Goal: Check status: Check status

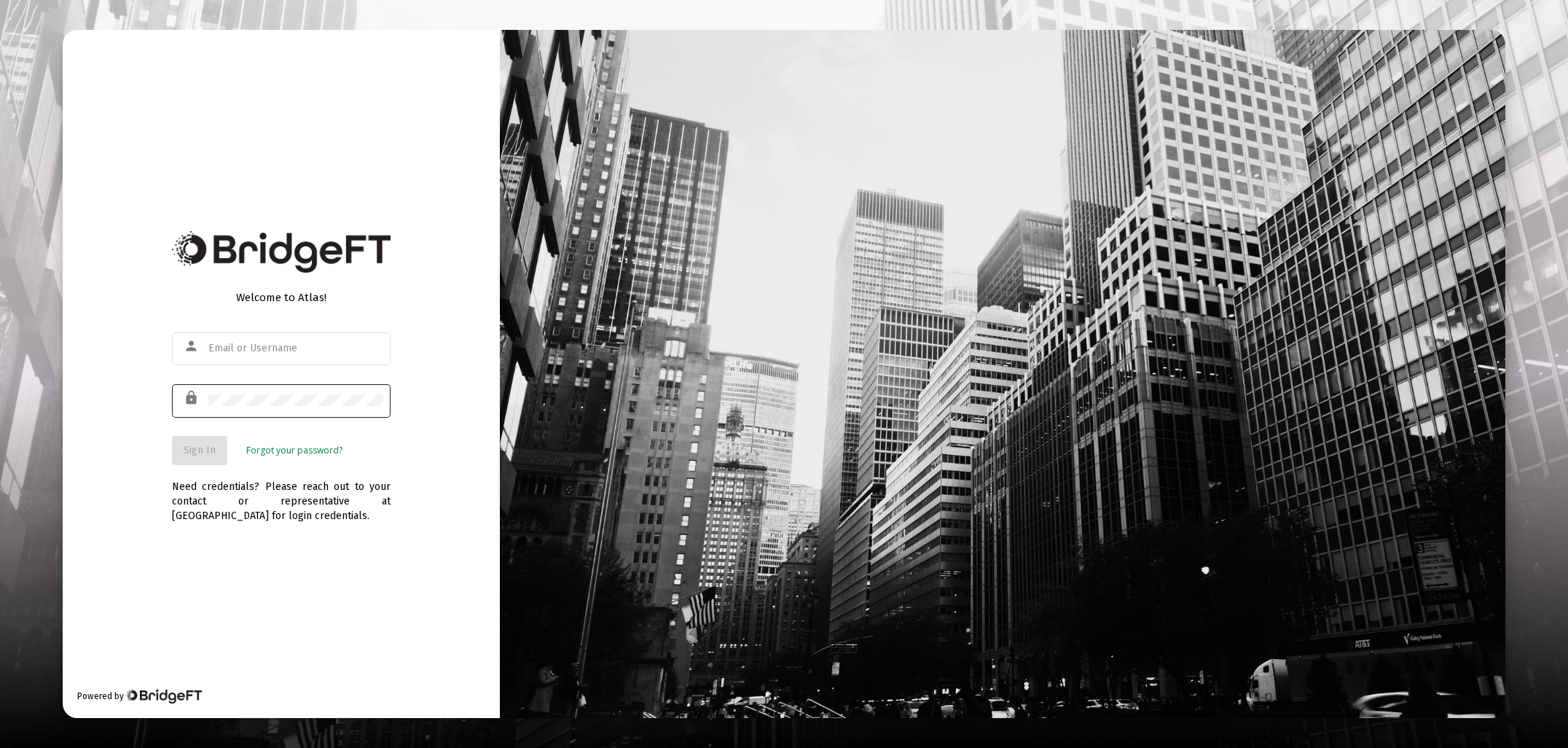
type input "[EMAIL_ADDRESS][DOMAIN_NAME]"
click at [211, 443] on button "Sign In" at bounding box center [200, 450] width 56 height 29
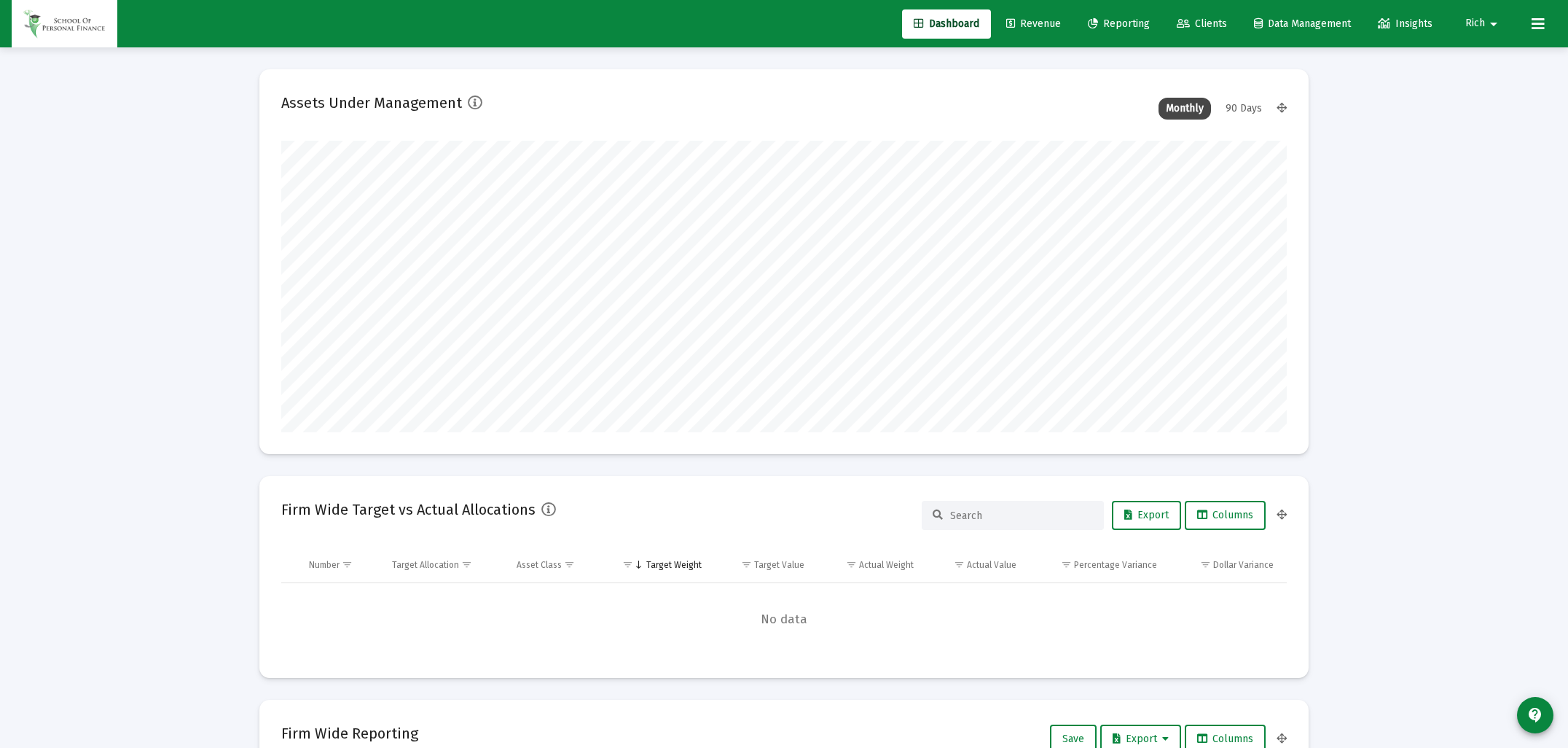
scroll to position [292, 1005]
type input "[DATE]"
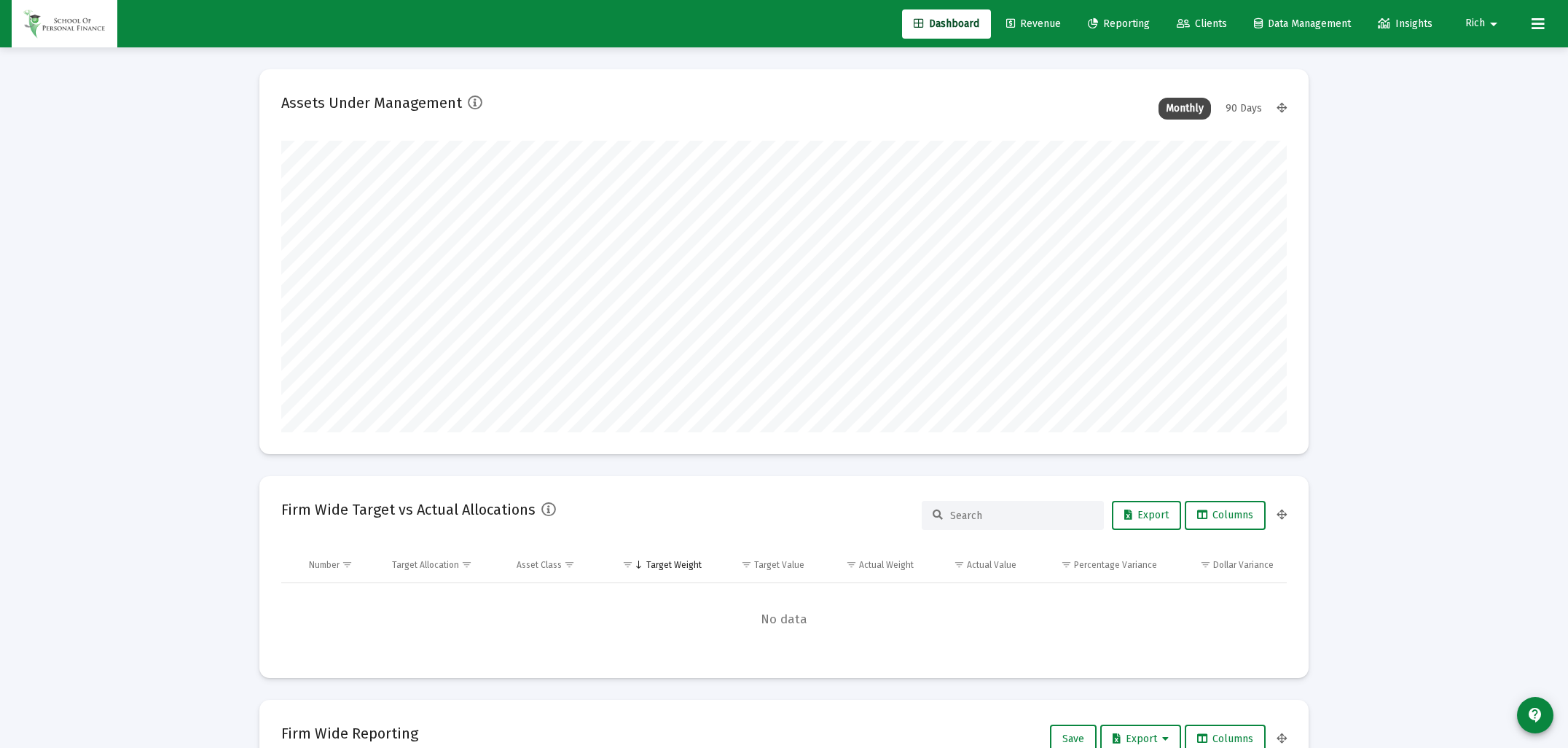
click at [1112, 25] on span "Reporting" at bounding box center [1119, 23] width 62 height 13
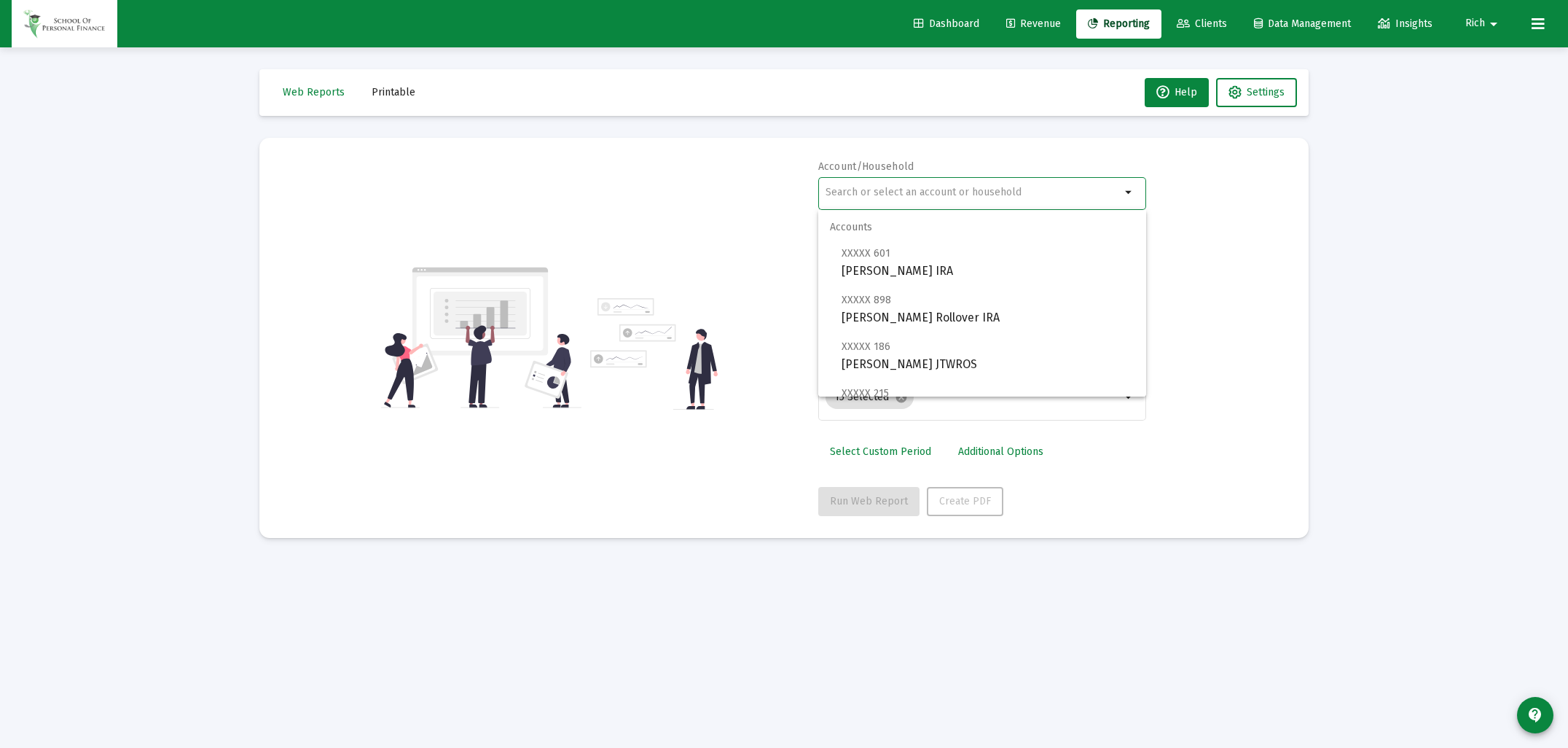
click at [910, 191] on input "text" at bounding box center [973, 193] width 295 height 12
click at [886, 365] on span "XXXXX 186 [PERSON_NAME] JTWROS" at bounding box center [988, 356] width 293 height 36
type input "[PERSON_NAME] JTWROS"
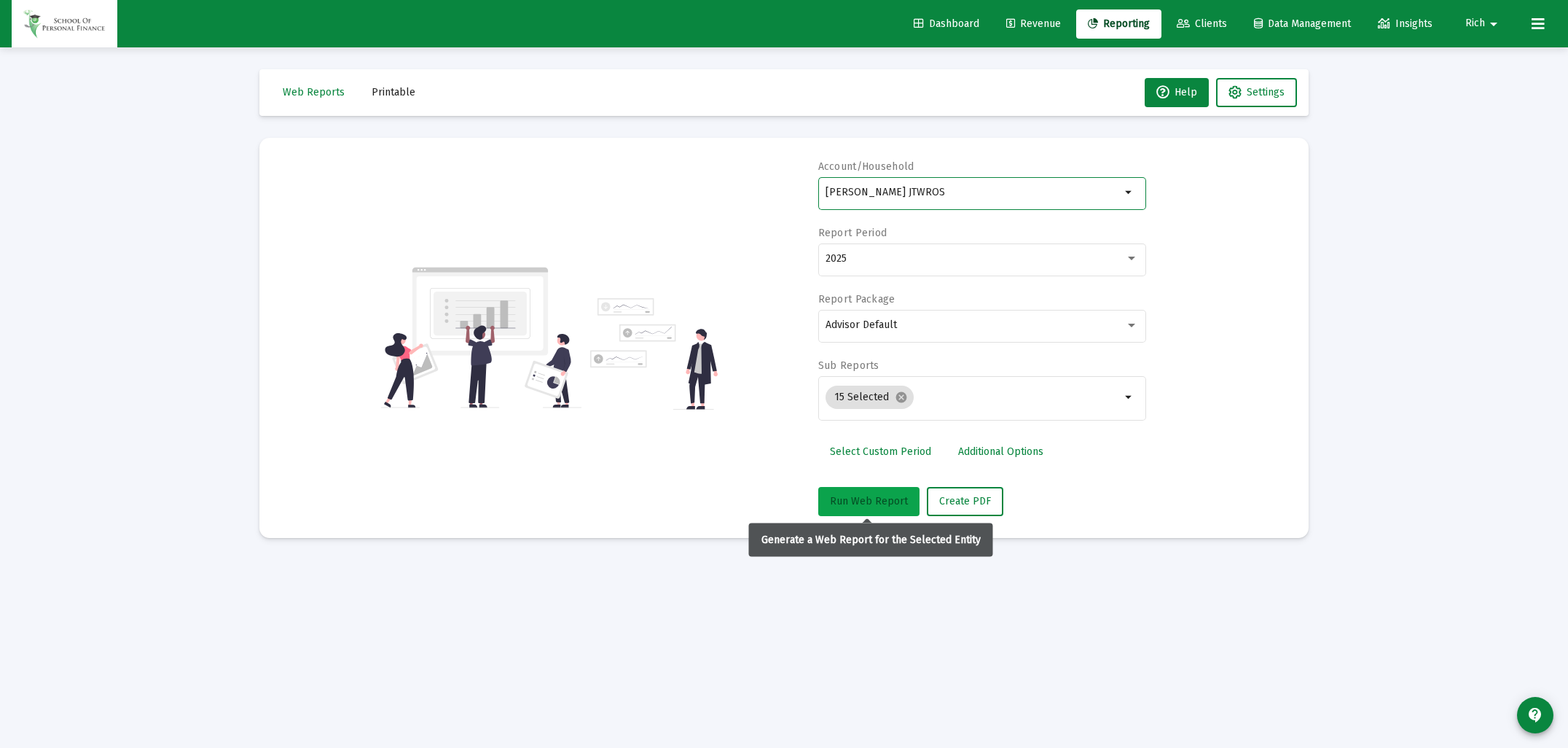
click at [879, 497] on span "Run Web Report" at bounding box center [869, 501] width 78 height 13
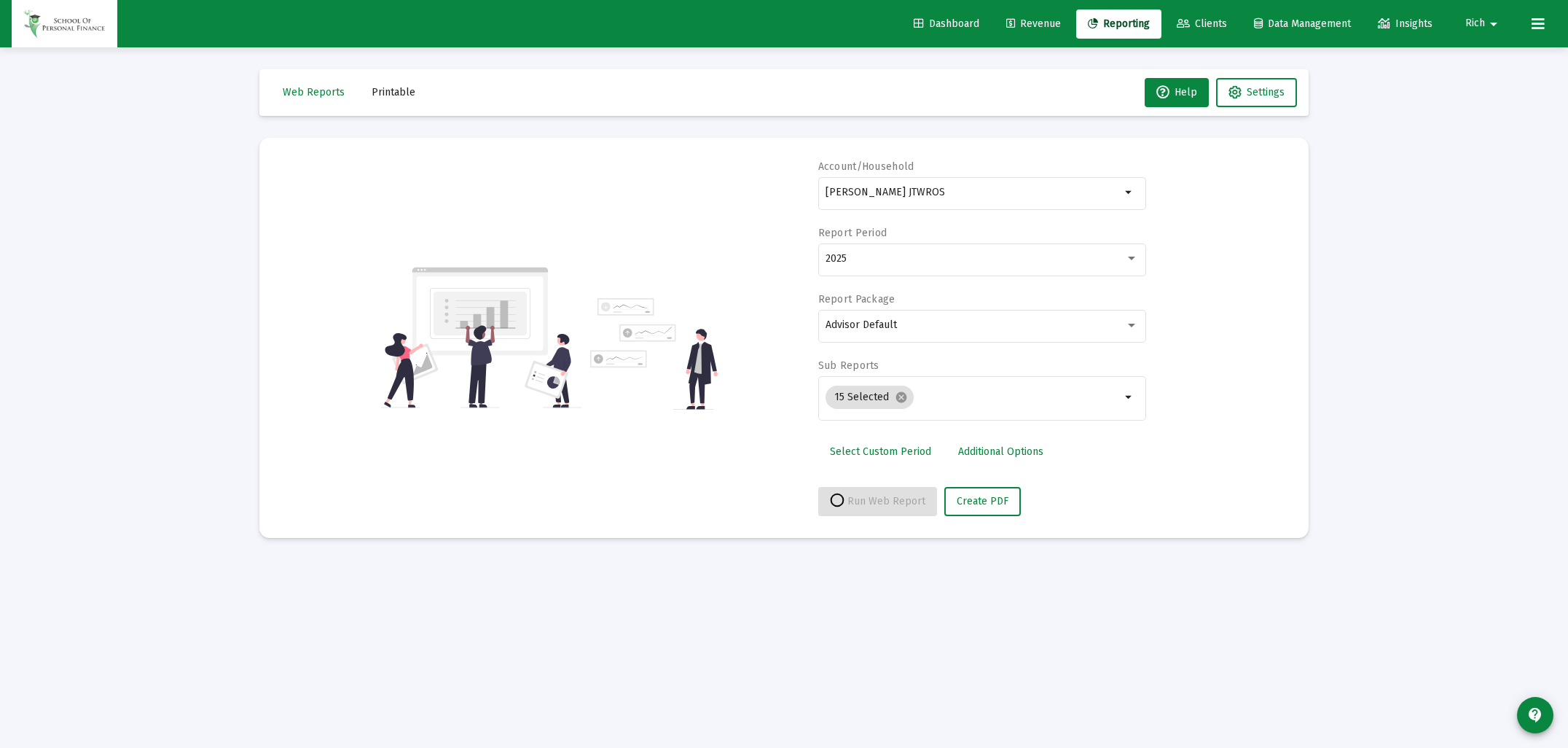
select select "View all"
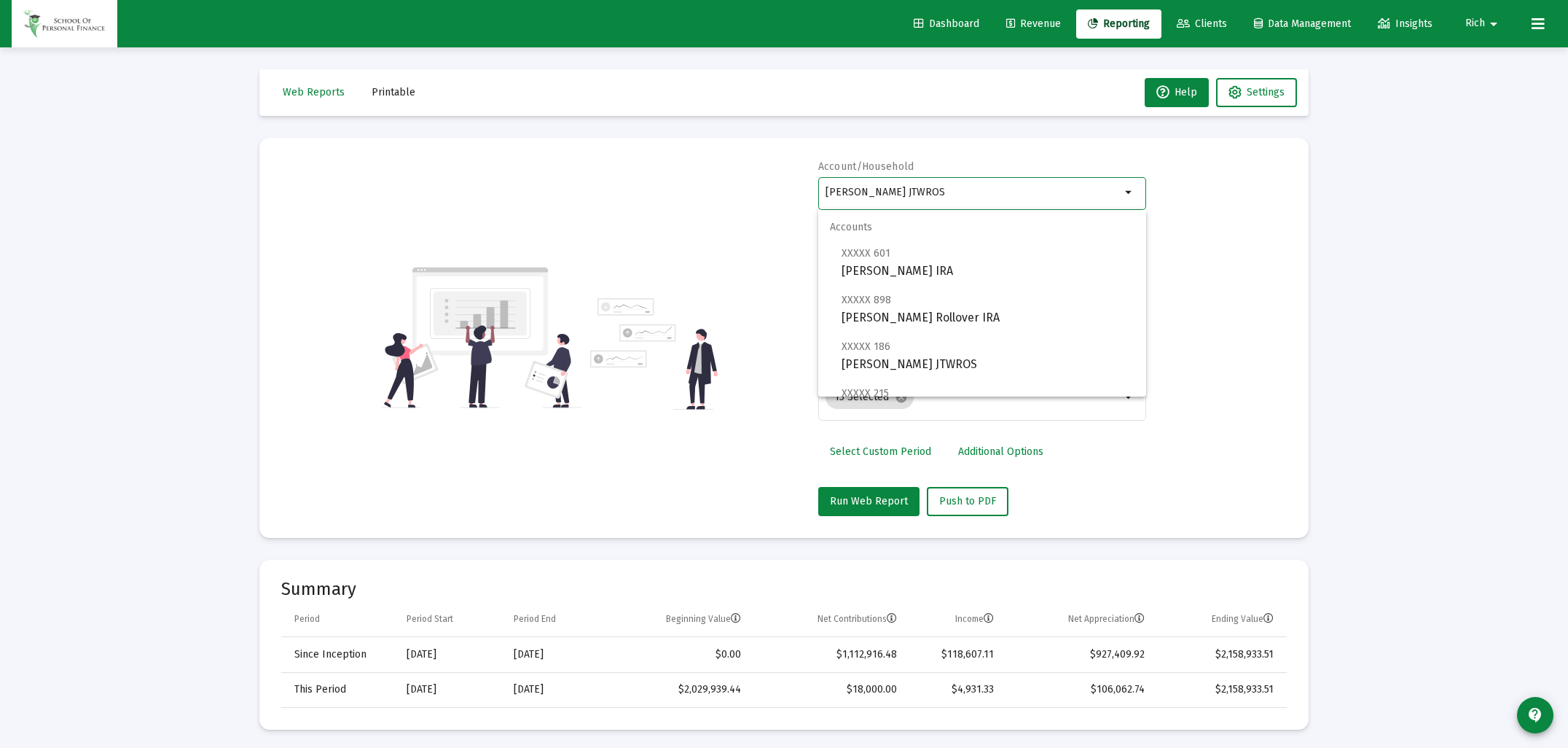
click at [890, 197] on input "[PERSON_NAME] JTWROS" at bounding box center [973, 193] width 295 height 12
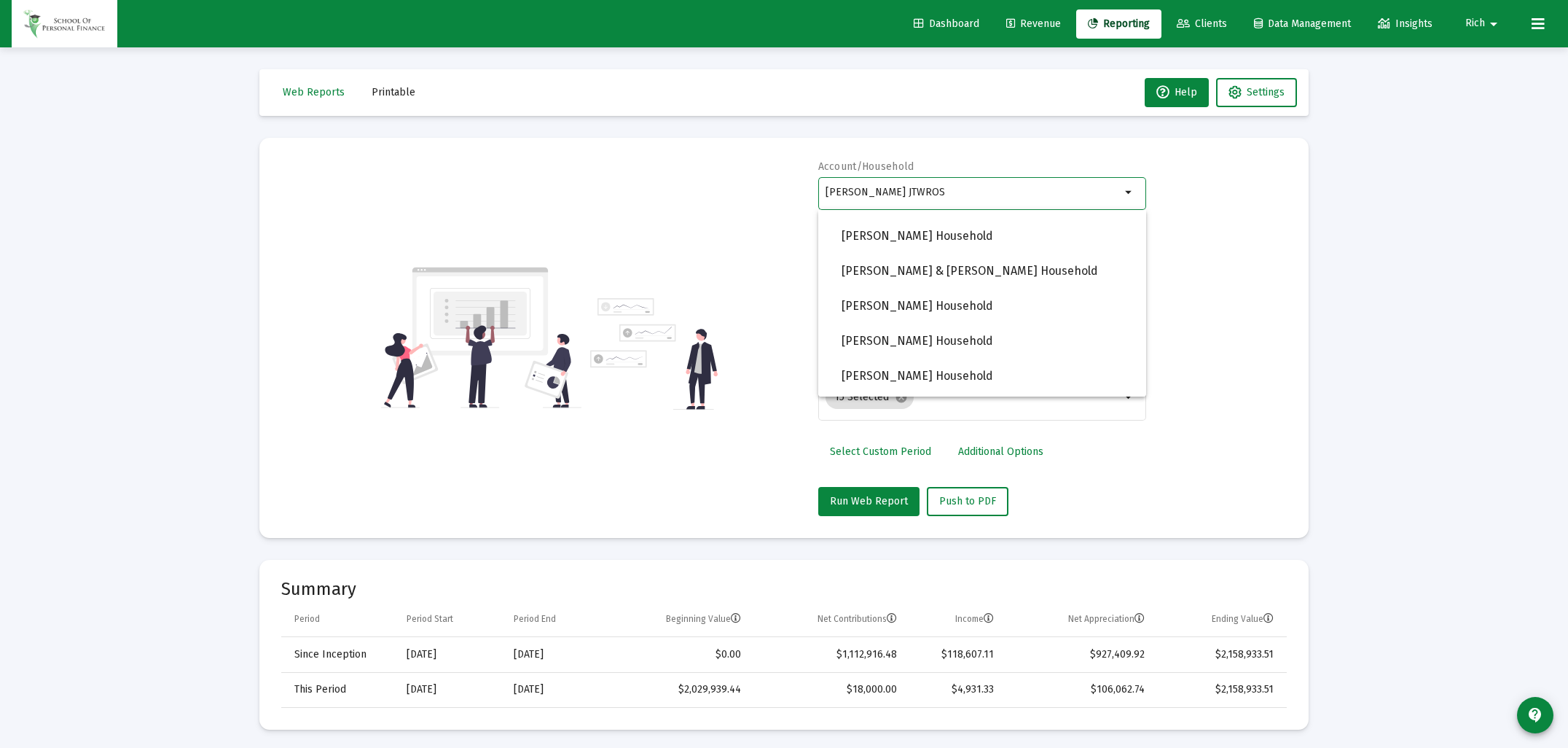
scroll to position [1063, 0]
click at [885, 273] on span "[PERSON_NAME] & [PERSON_NAME] Household" at bounding box center [988, 272] width 293 height 35
type input "[PERSON_NAME] & [PERSON_NAME] Household"
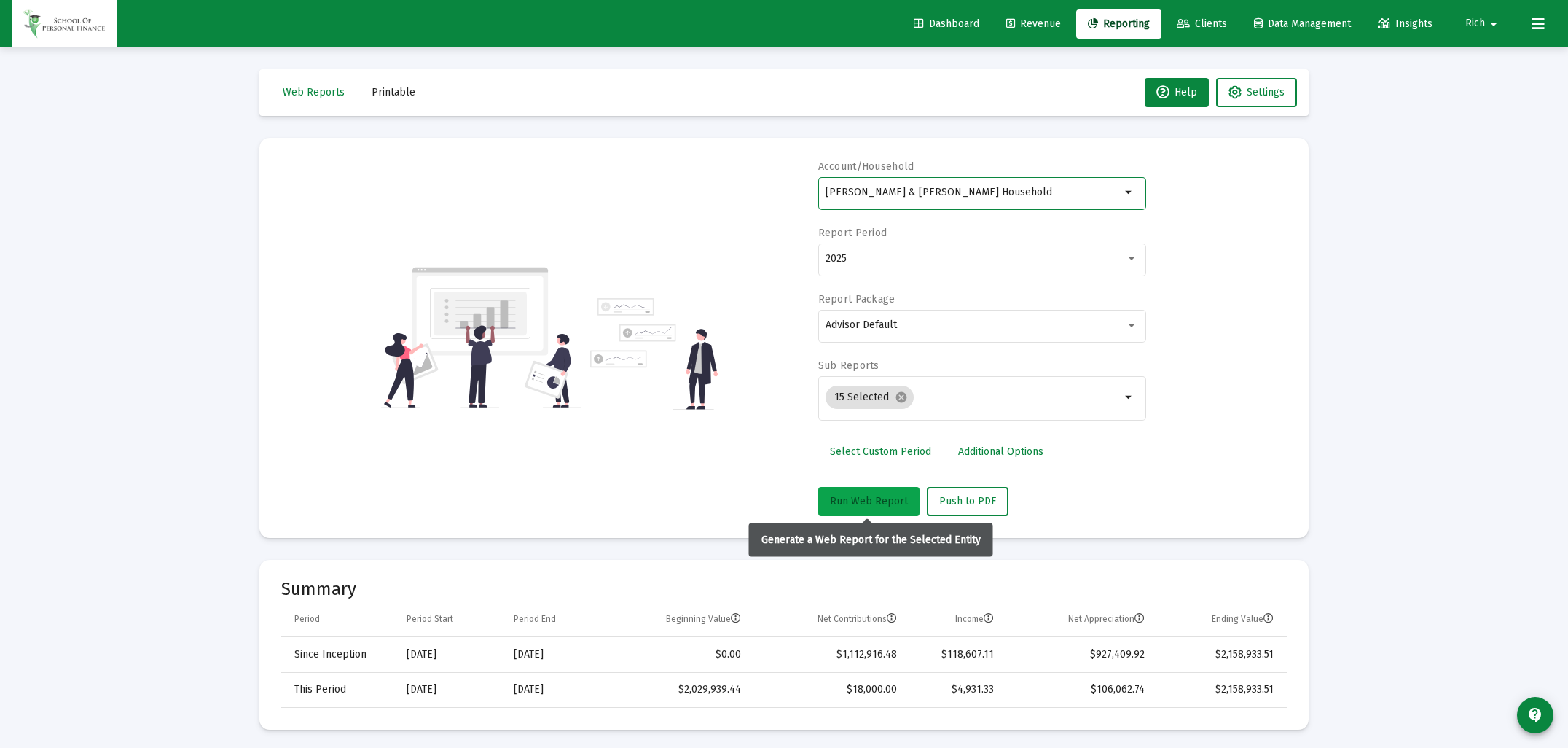
click at [861, 499] on span "Run Web Report" at bounding box center [869, 501] width 78 height 13
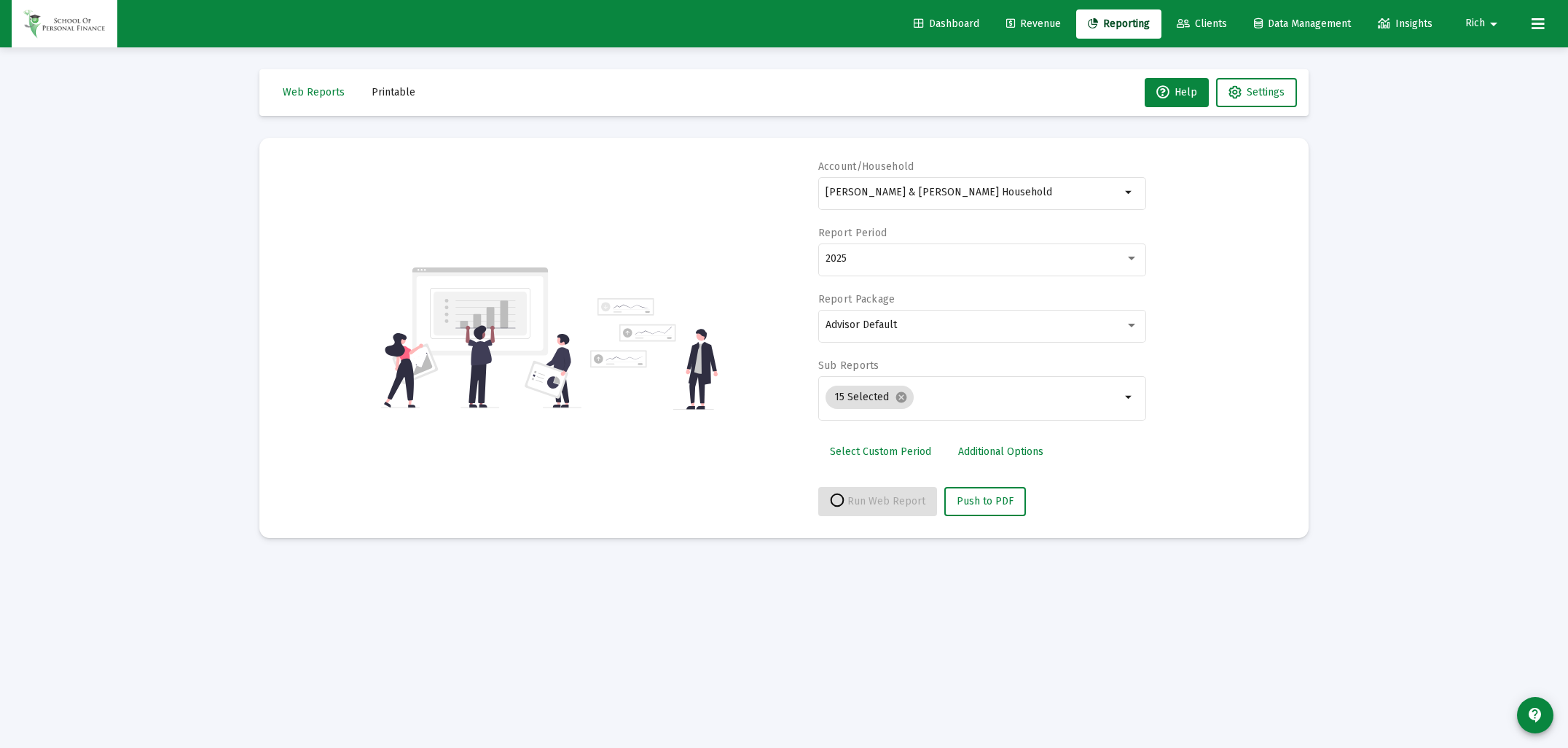
select select "View all"
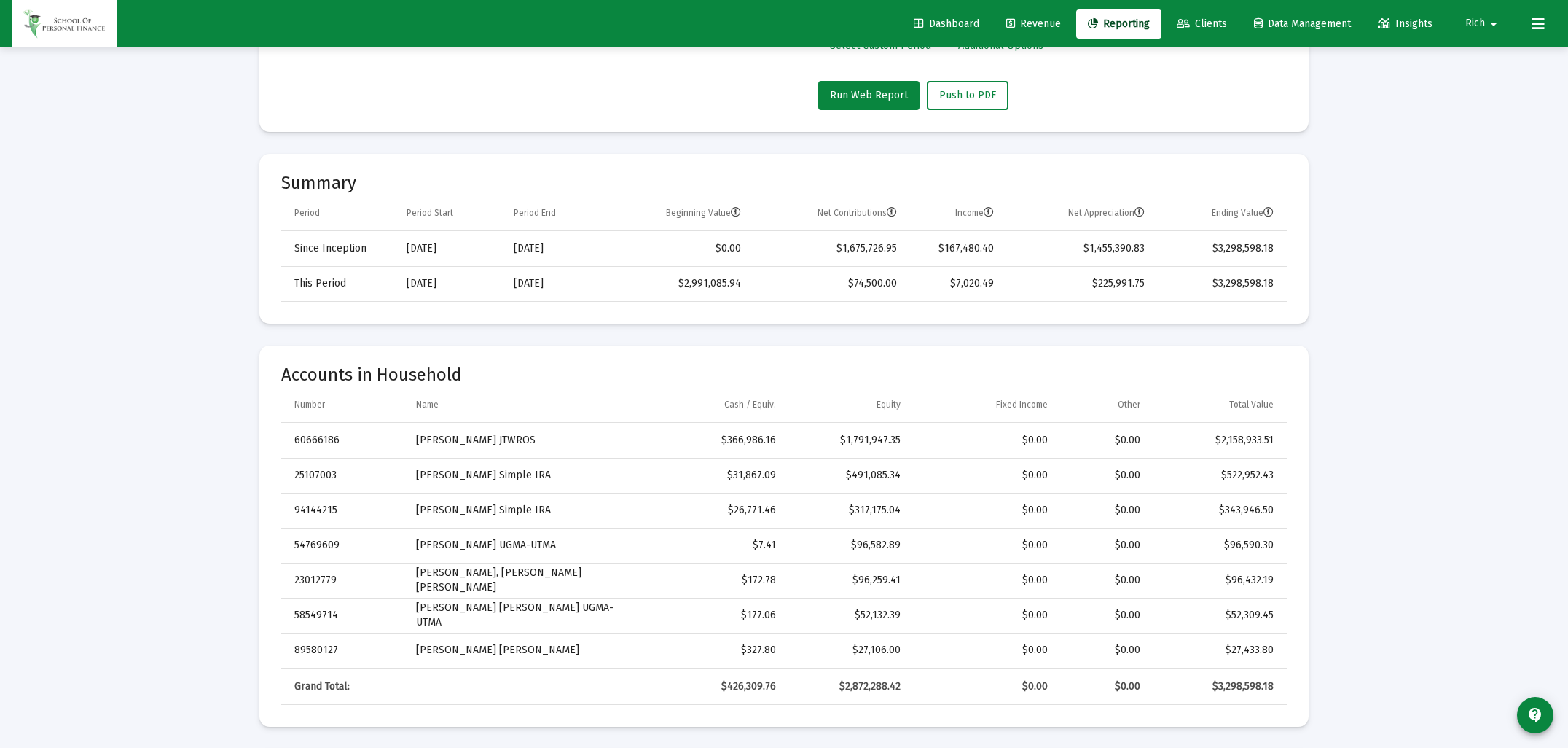
scroll to position [0, 0]
